Goal: Task Accomplishment & Management: Manage account settings

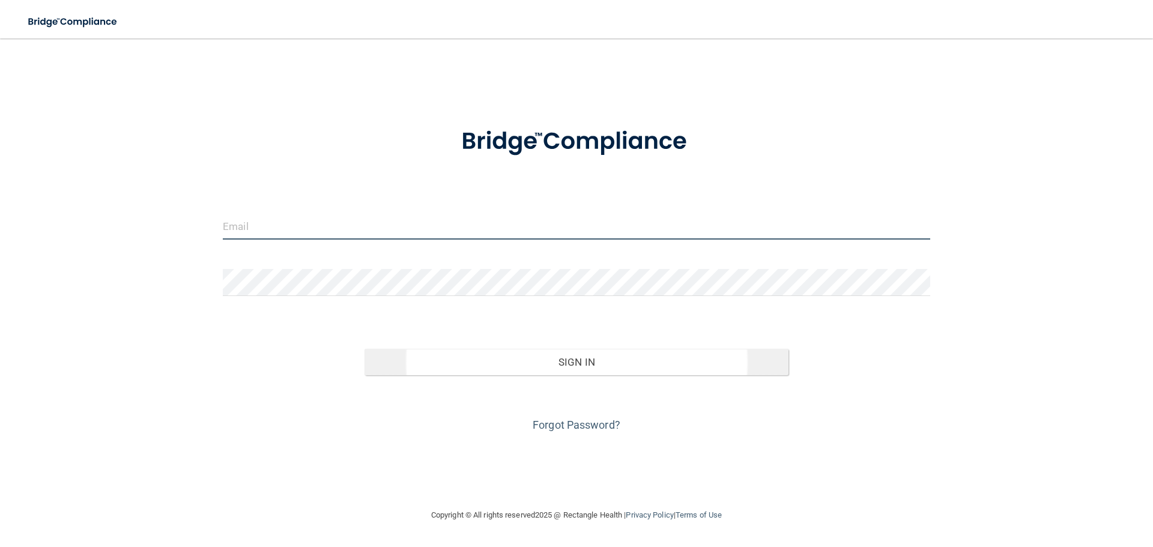
type input "[EMAIL_ADDRESS][DOMAIN_NAME]"
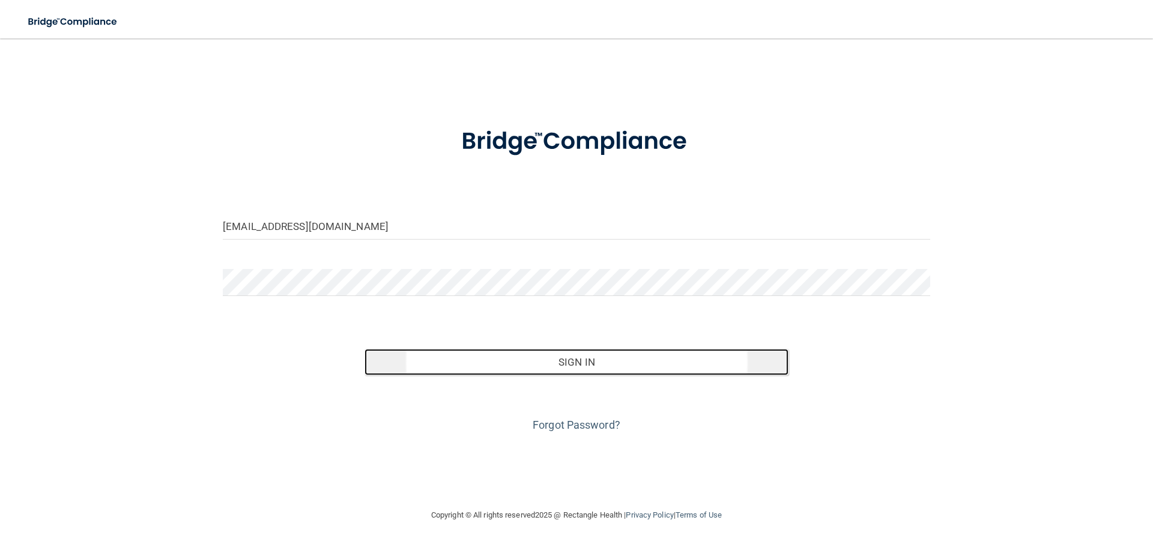
click at [634, 360] on button "Sign In" at bounding box center [577, 362] width 425 height 26
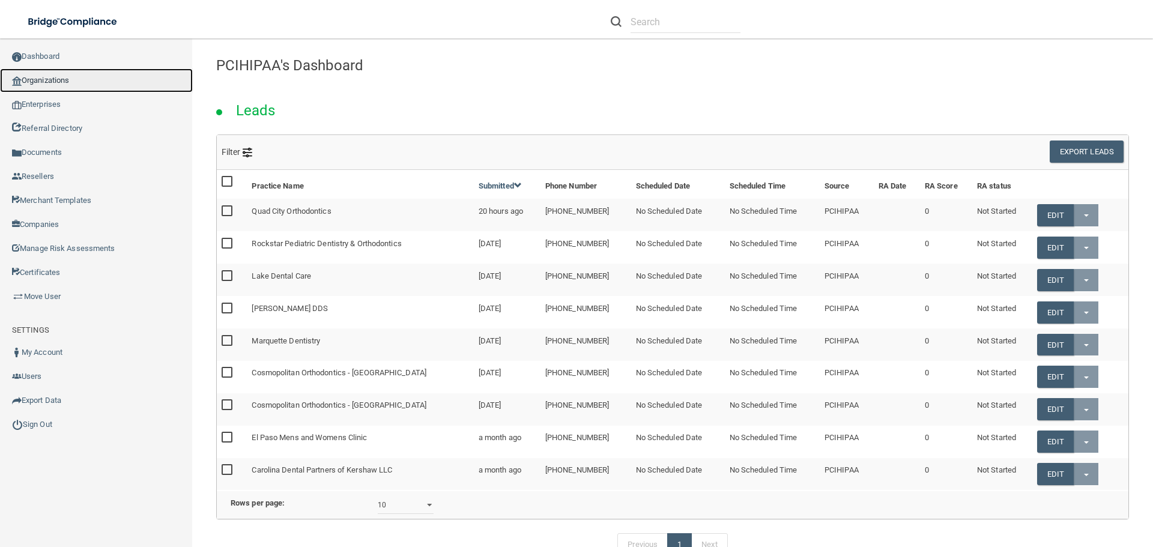
click at [65, 74] on link "Organizations" at bounding box center [96, 80] width 193 height 24
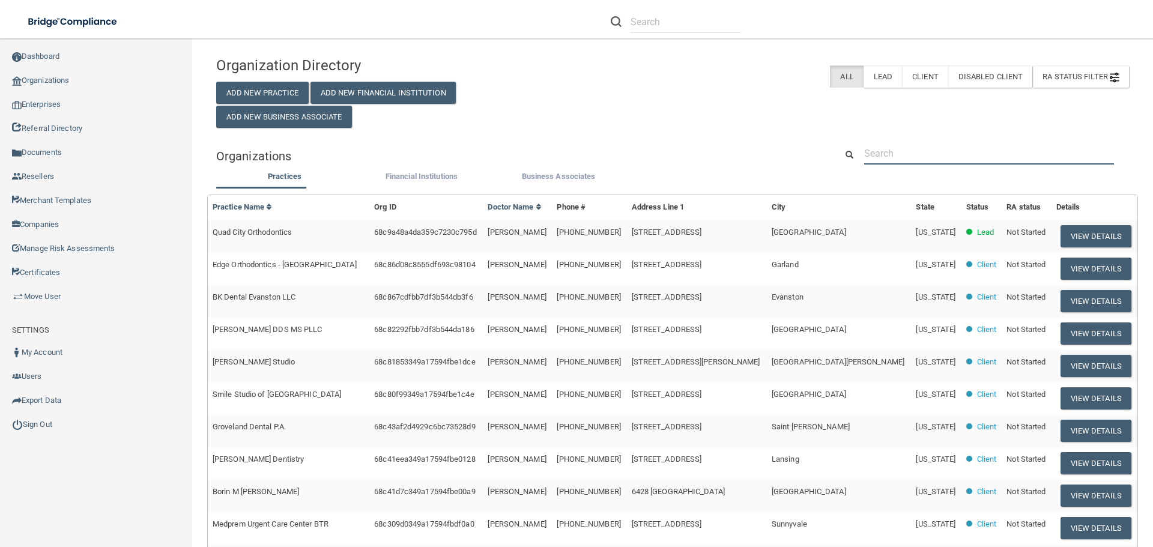
click at [917, 156] on input "text" at bounding box center [989, 153] width 250 height 22
paste input "Sarasota Endodontics"
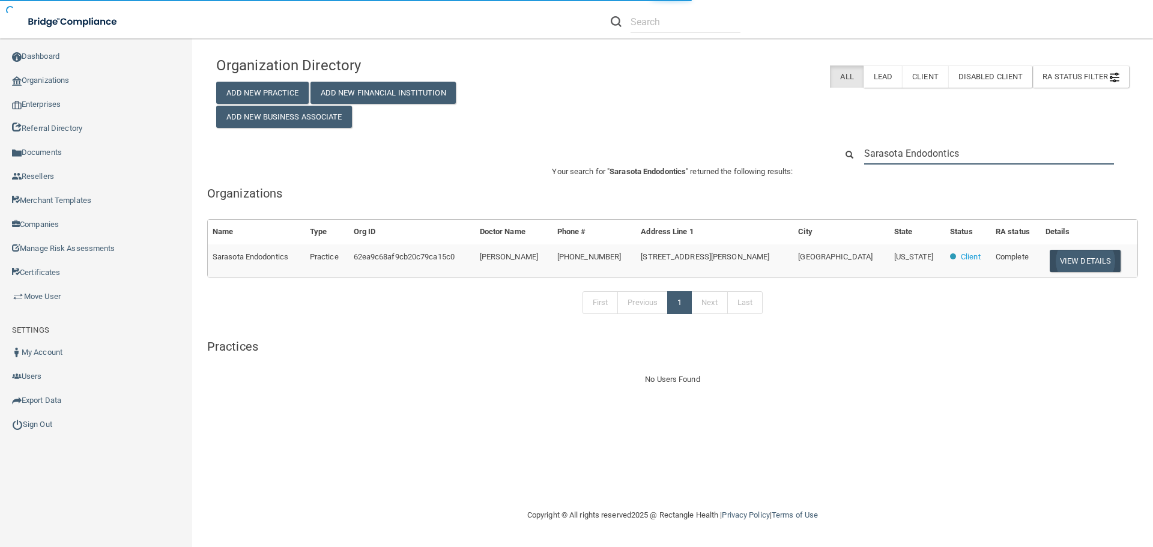
type input "Sarasota Endodontics"
click at [1054, 260] on button "View Details" at bounding box center [1085, 261] width 71 height 22
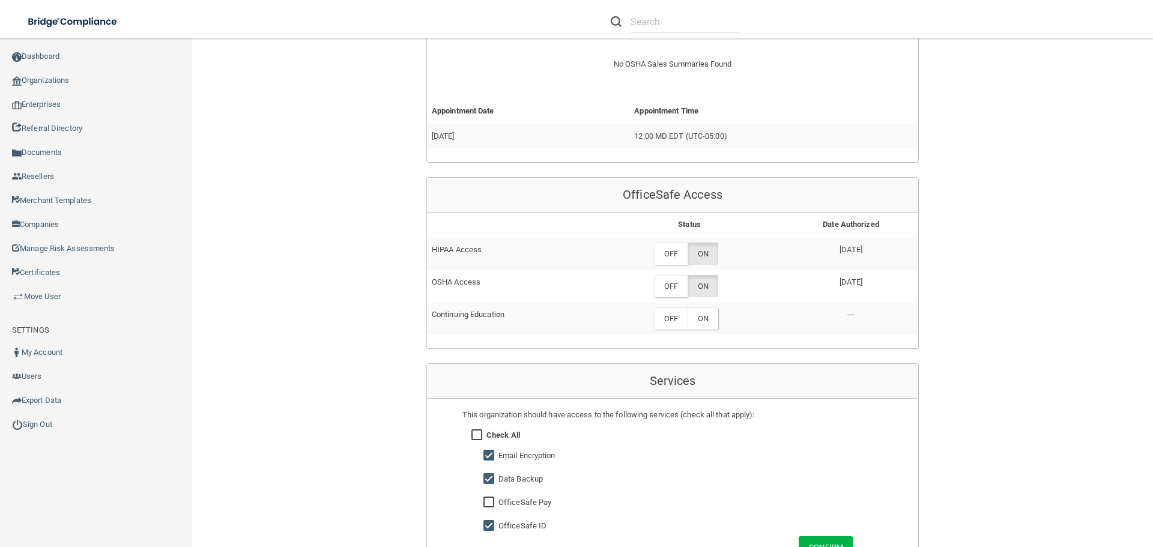
scroll to position [541, 0]
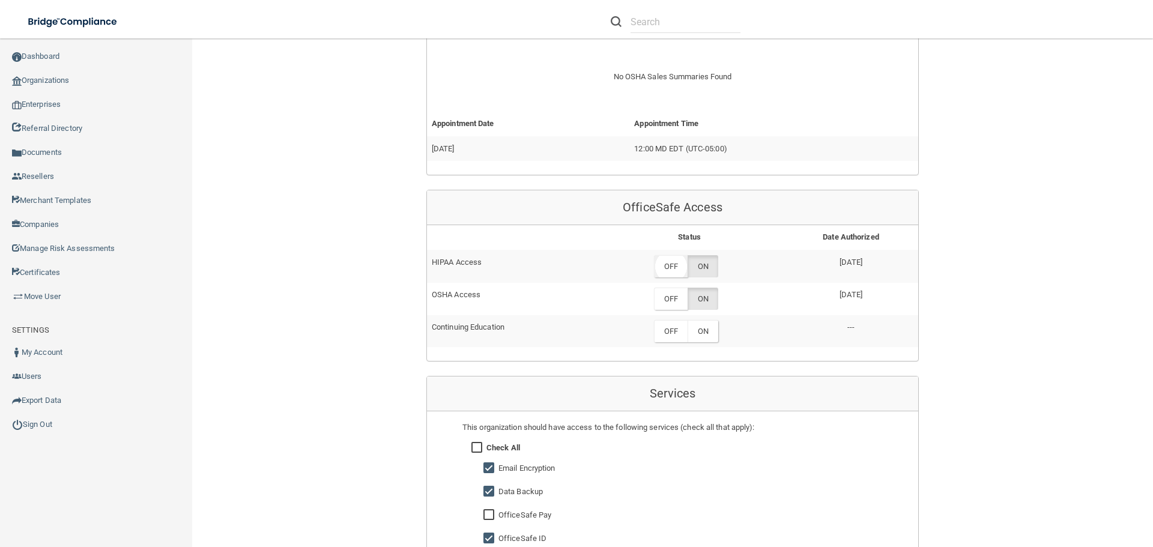
click at [672, 261] on label "OFF" at bounding box center [671, 266] width 34 height 22
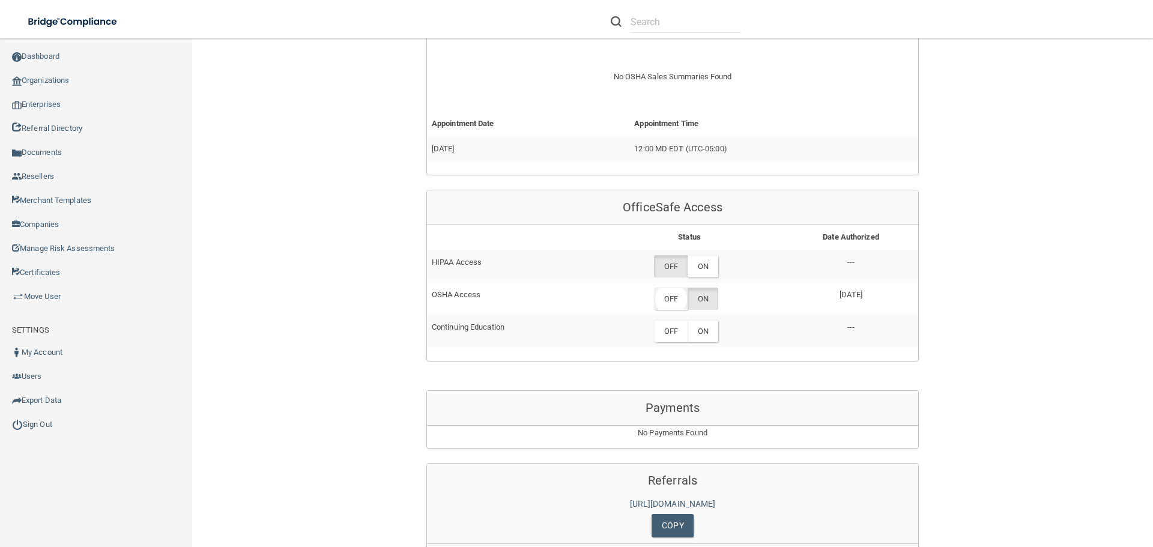
click at [677, 299] on label "OFF" at bounding box center [671, 299] width 34 height 22
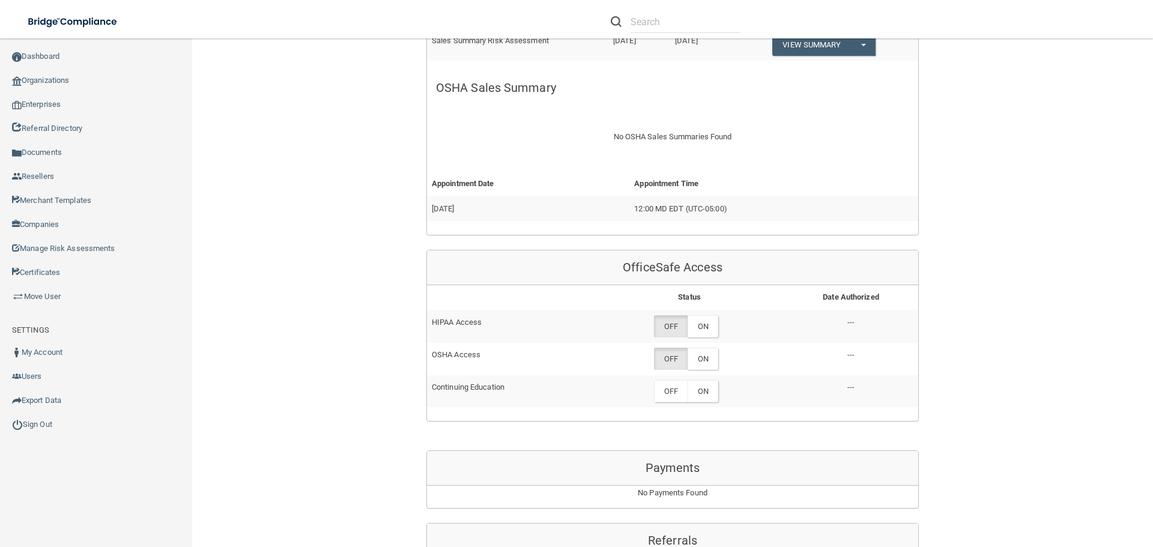
scroll to position [120, 0]
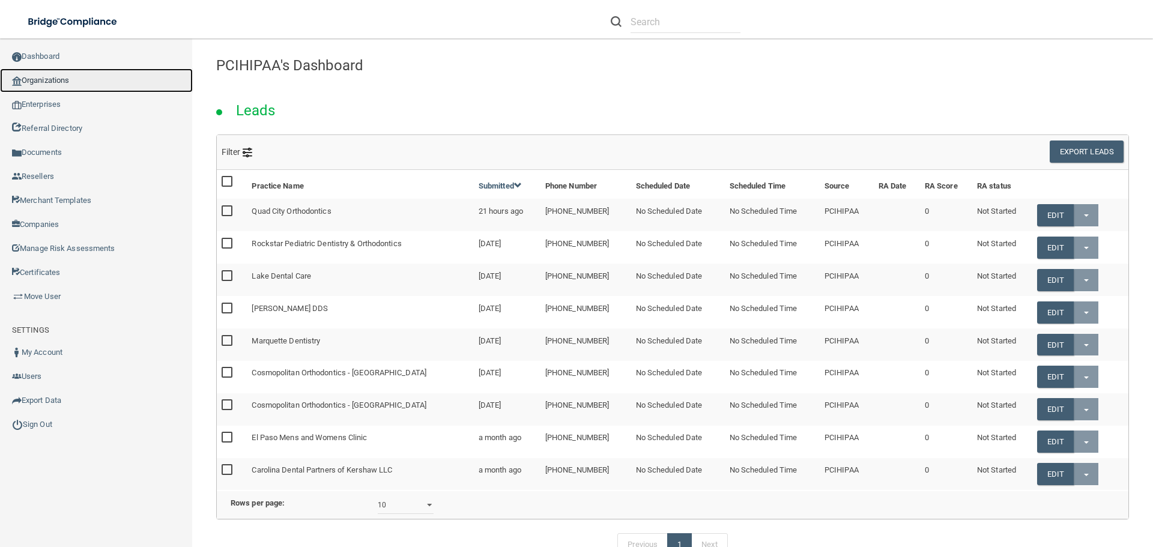
click at [57, 80] on link "Organizations" at bounding box center [96, 80] width 193 height 24
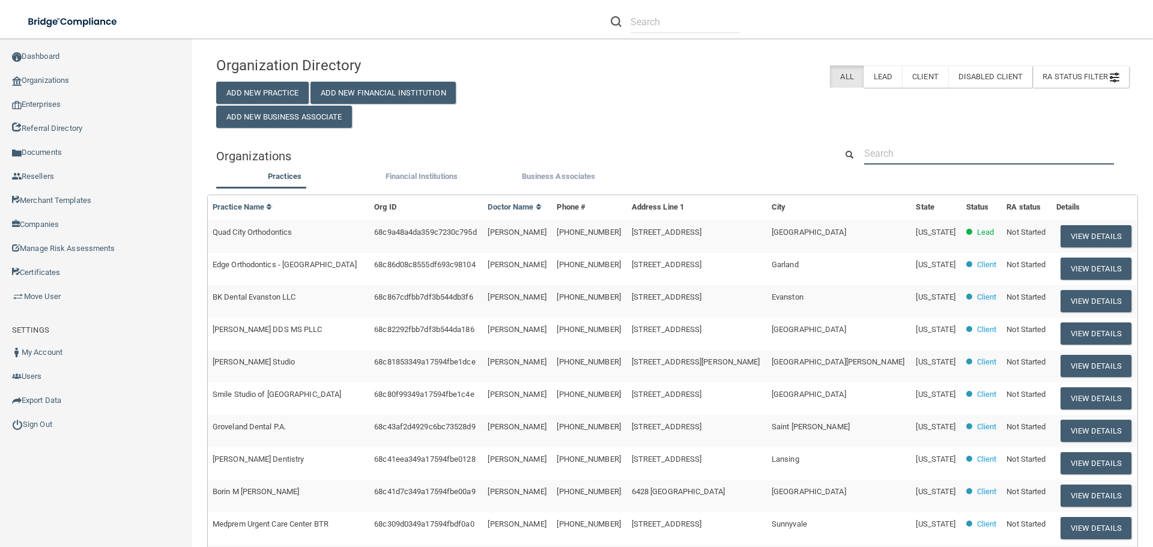
click at [890, 150] on input "text" at bounding box center [989, 153] width 250 height 22
paste input "David L Eurich DDS Inc"
type input "David L Eurich DDS Inc"
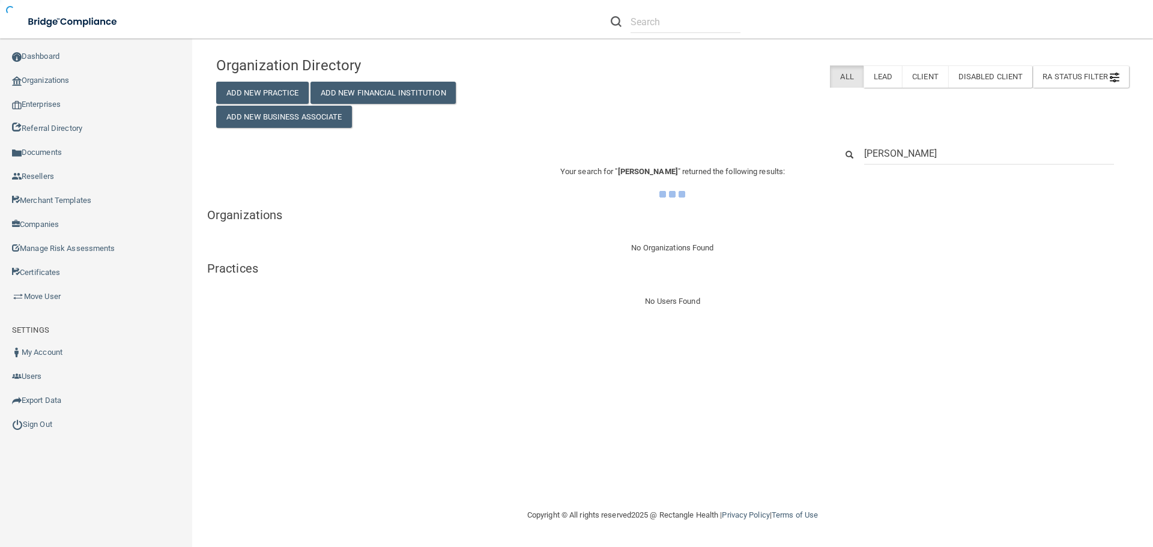
type input "David L Eurich"
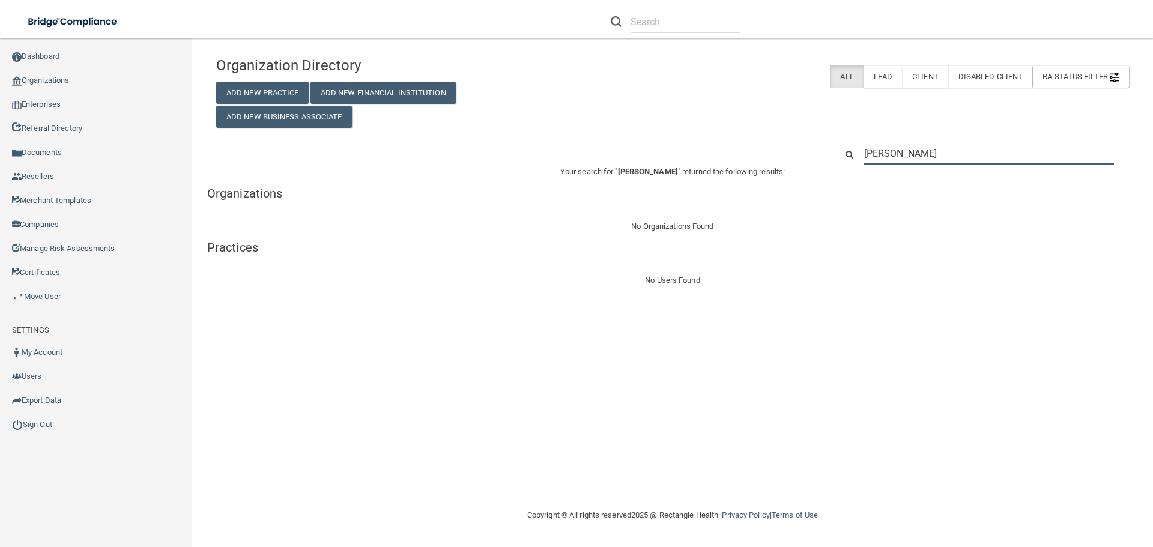
drag, startPoint x: 938, startPoint y: 154, endPoint x: 848, endPoint y: 154, distance: 90.1
click at [848, 154] on div "David L Eurich" at bounding box center [983, 153] width 311 height 22
paste input "(940) 665-0726"
type input "(940) 665-0726"
drag, startPoint x: 947, startPoint y: 153, endPoint x: 780, endPoint y: 147, distance: 167.1
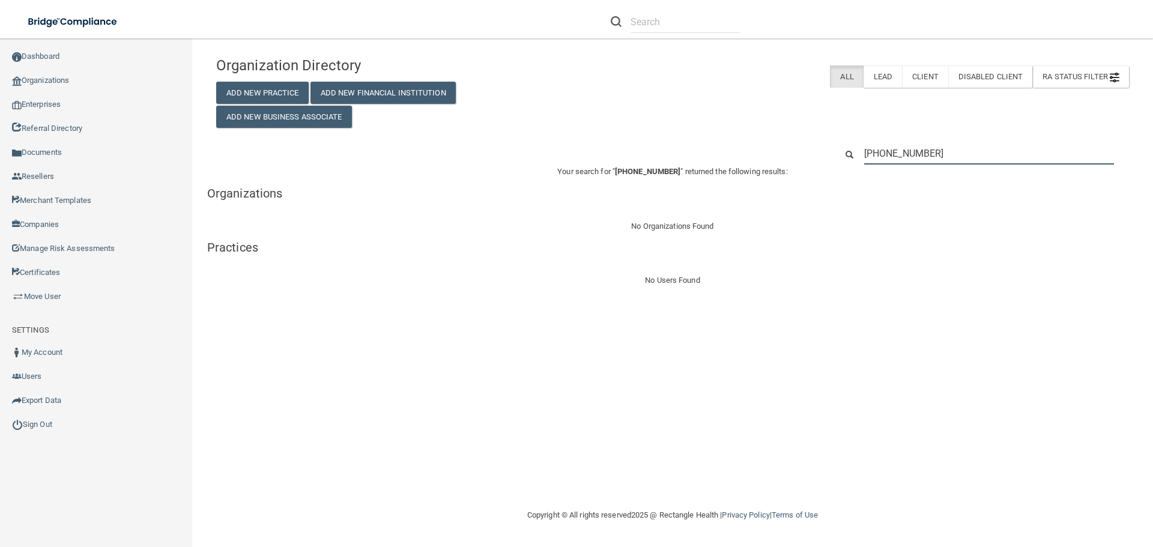
click at [780, 147] on div "(940) 665-0726" at bounding box center [672, 153] width 931 height 22
paste input "David Eurich"
type input "David Eurich"
click at [1070, 339] on div "Organization Directory Add New Practice Add New Financial Institution Add New B…" at bounding box center [672, 273] width 913 height 446
drag, startPoint x: 943, startPoint y: 146, endPoint x: 851, endPoint y: 134, distance: 92.7
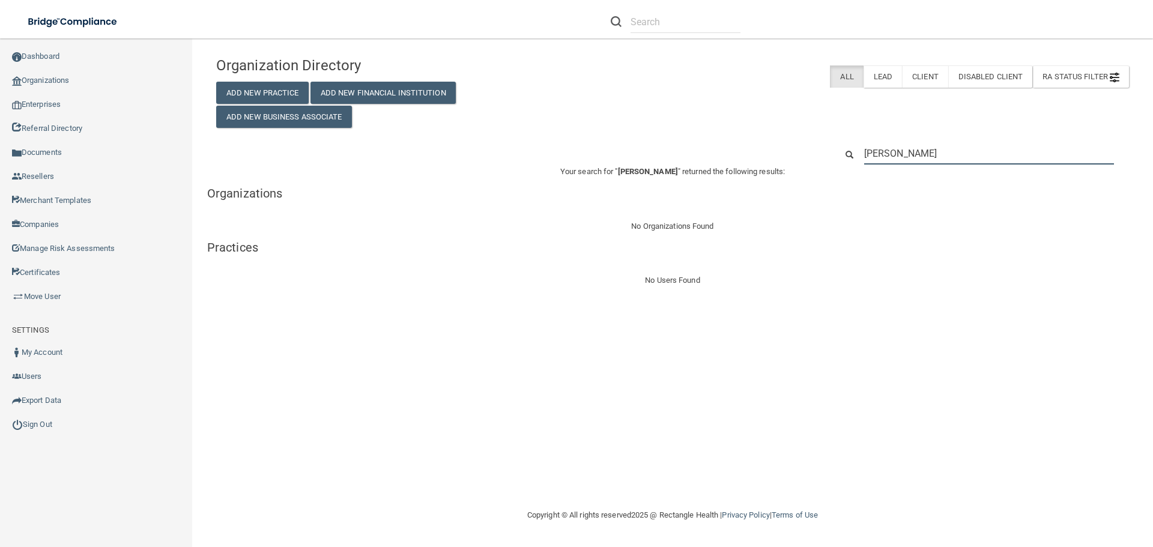
click at [851, 134] on div "Organization Directory Add New Practice Add New Financial Institution Add New B…" at bounding box center [672, 168] width 913 height 237
paste input "dreurich@davideurichdds.com"
type input "dreurich@davideurichdds.com"
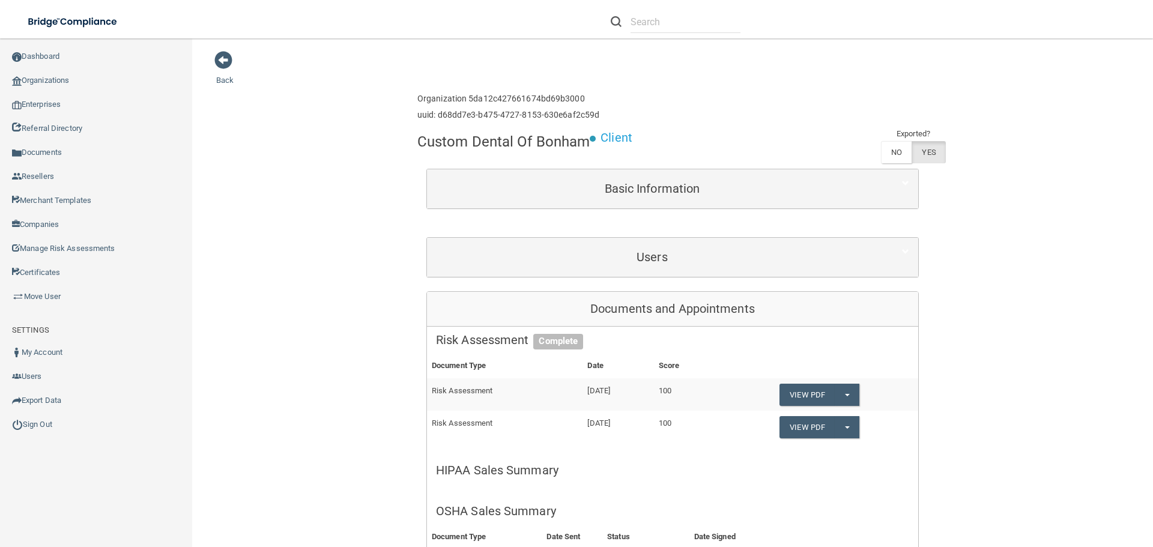
click at [695, 208] on div "Basic Information Doctor Name Dr. Bryce Gates, DDS Dr. Bryce Gates, DDS Practic…" at bounding box center [673, 189] width 493 height 40
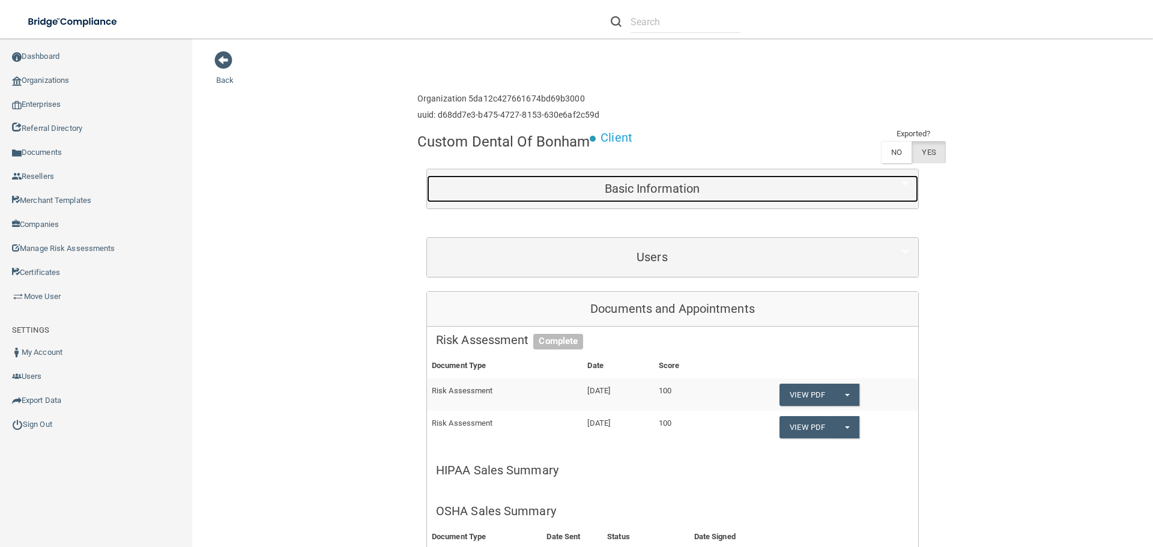
click at [698, 201] on div "Basic Information" at bounding box center [652, 188] width 451 height 27
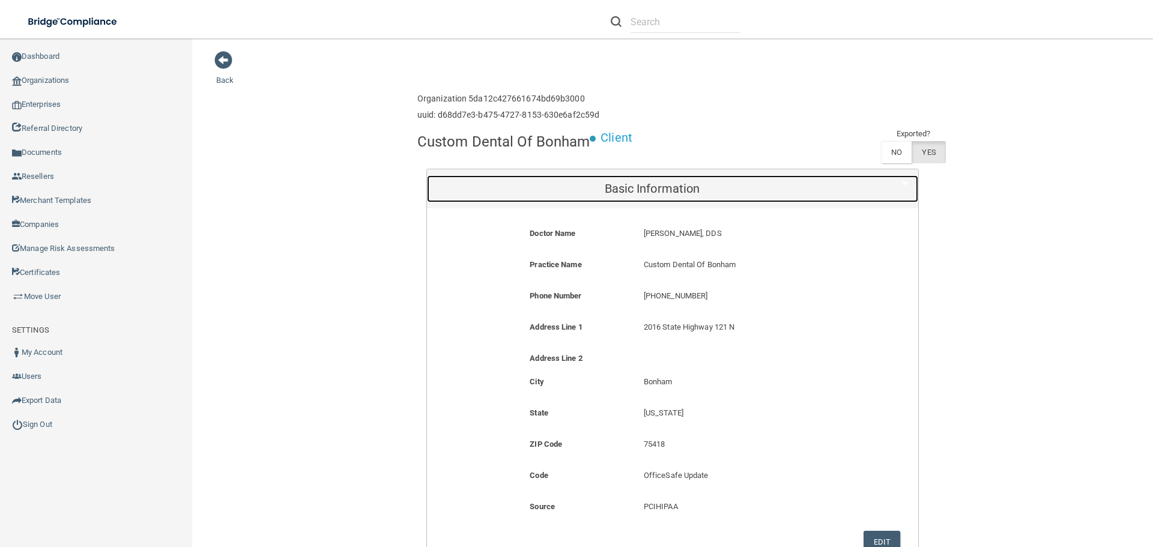
scroll to position [60, 0]
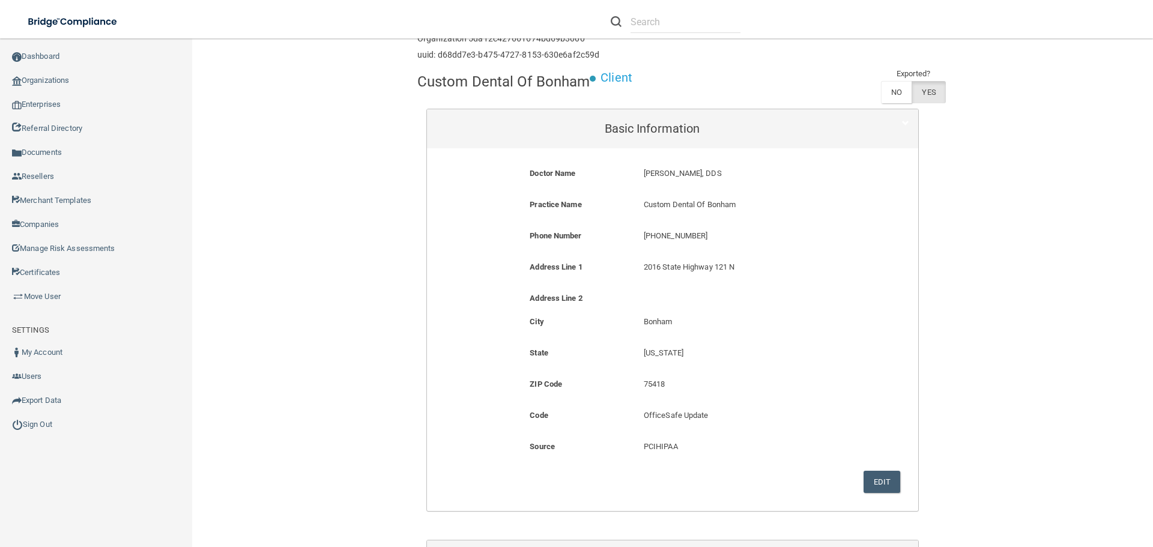
drag, startPoint x: 1107, startPoint y: 251, endPoint x: 1058, endPoint y: 262, distance: 49.8
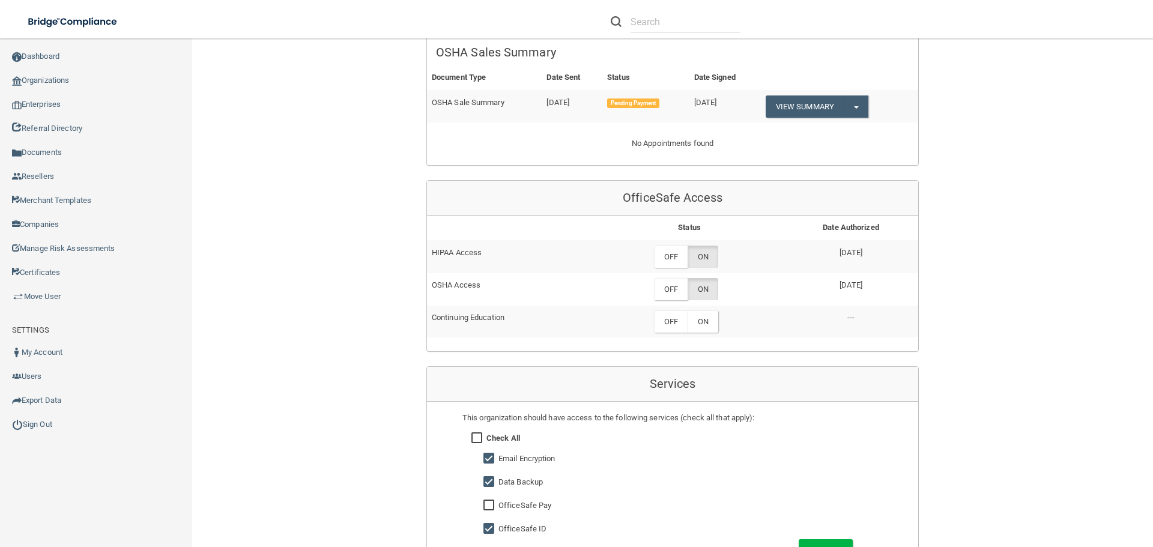
scroll to position [901, 0]
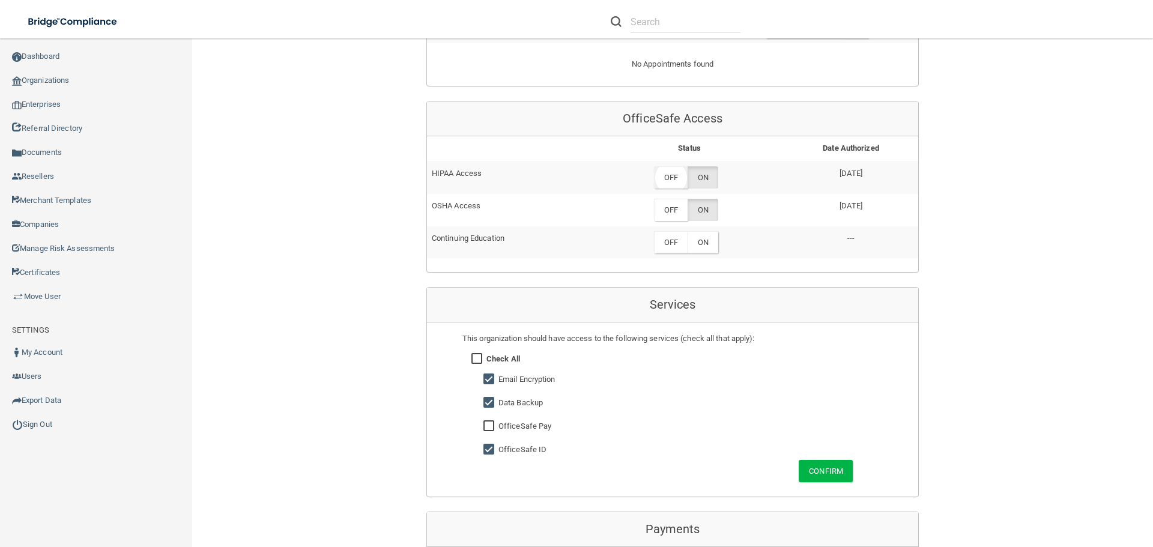
click at [661, 183] on label "OFF" at bounding box center [671, 177] width 34 height 22
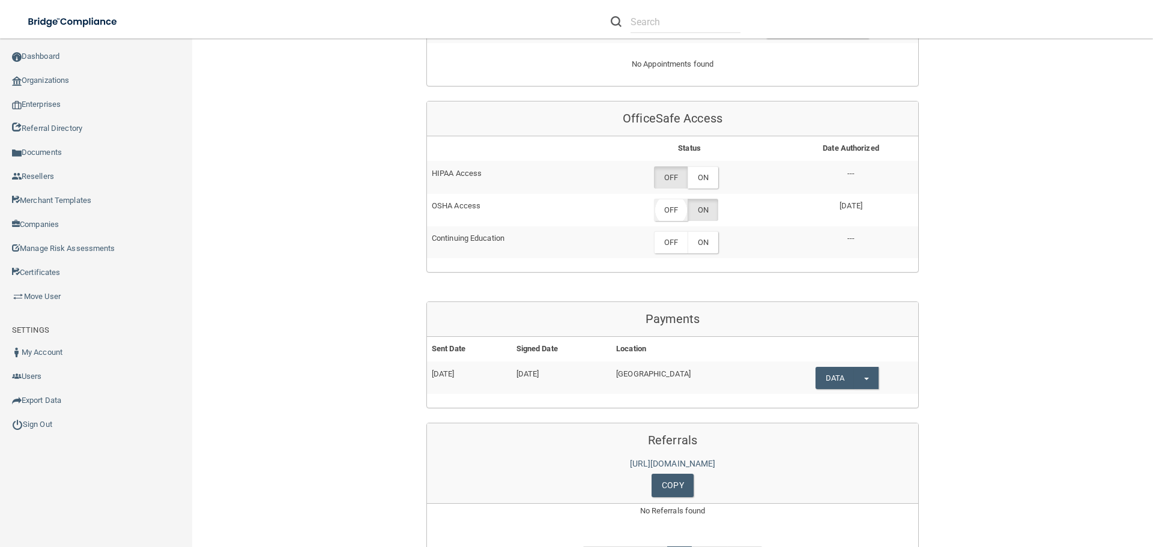
click at [666, 209] on label "OFF" at bounding box center [671, 210] width 34 height 22
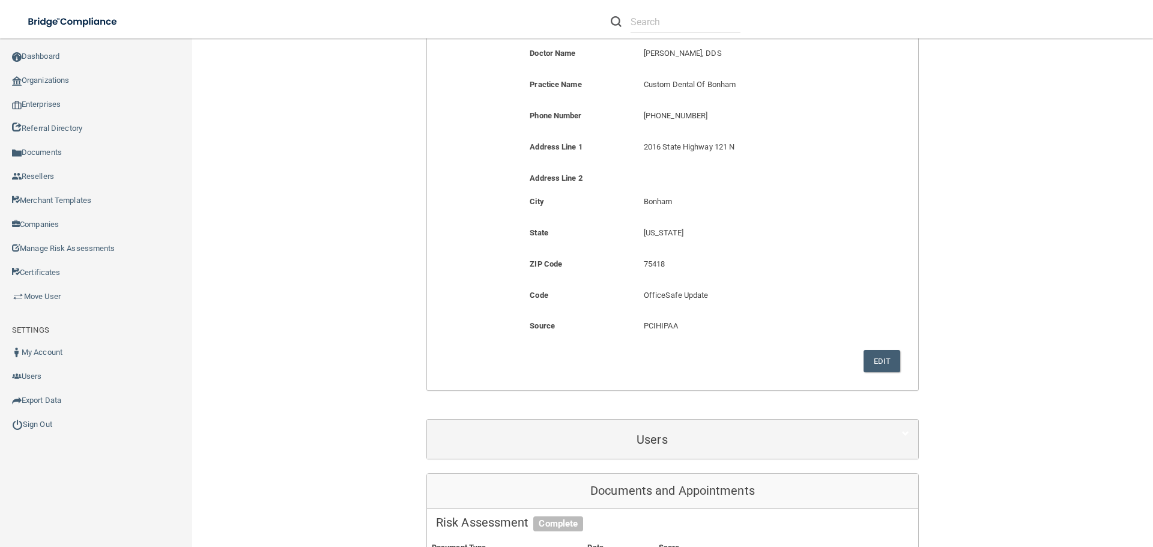
scroll to position [0, 0]
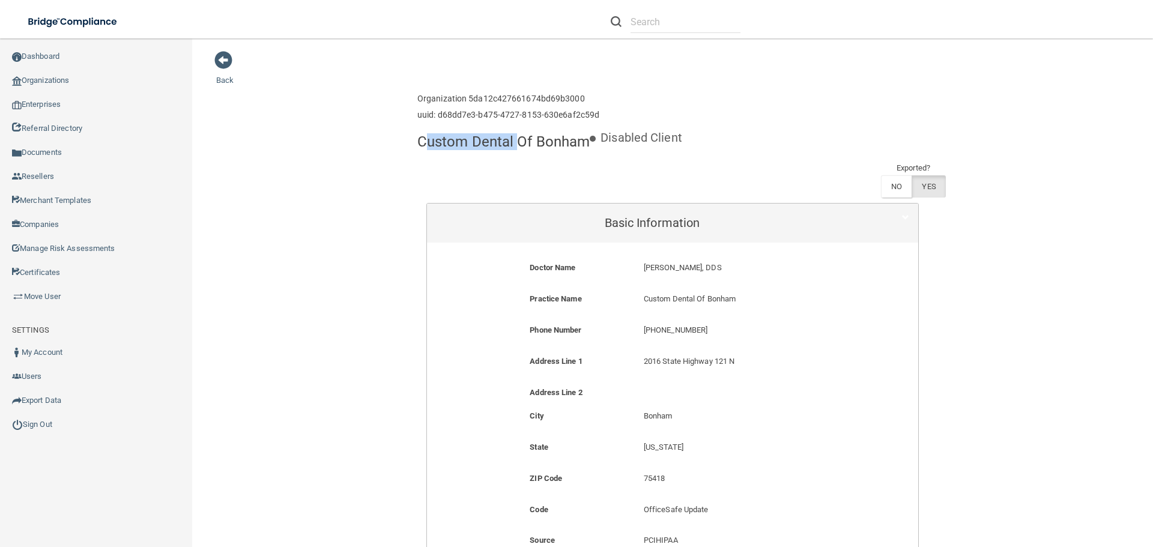
drag, startPoint x: 418, startPoint y: 145, endPoint x: 517, endPoint y: 155, distance: 99.6
click at [517, 155] on div "Custom Dental Of Bonham" at bounding box center [504, 141] width 172 height 29
drag, startPoint x: 416, startPoint y: 141, endPoint x: 587, endPoint y: 125, distance: 172.0
click at [585, 154] on div "Custom Dental Of Bonham" at bounding box center [504, 141] width 172 height 29
copy h4 "Custom Dental Of Bonham"
